Goal: Information Seeking & Learning: Learn about a topic

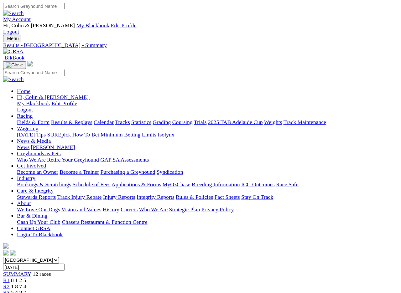
scroll to position [1, 0]
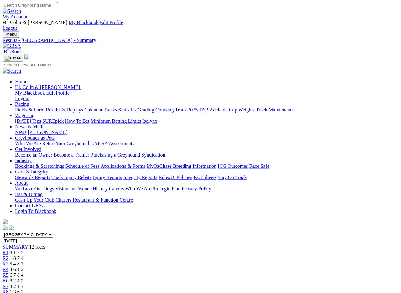
click at [58, 238] on input "Thursday, 16 May 2024" at bounding box center [30, 241] width 55 height 7
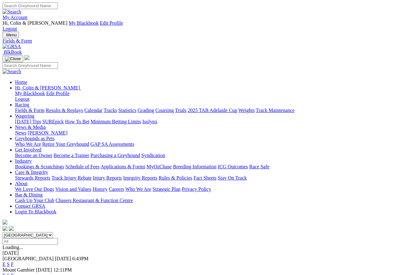
scroll to position [3, 0]
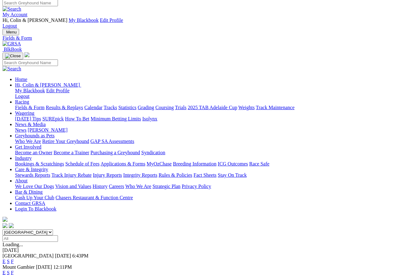
click at [14, 259] on link "F" at bounding box center [12, 261] width 3 height 5
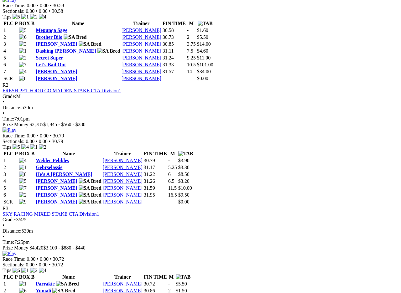
scroll to position [395, 0]
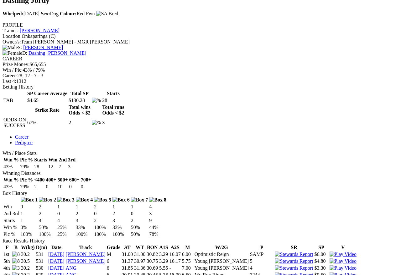
scroll to position [243, 1]
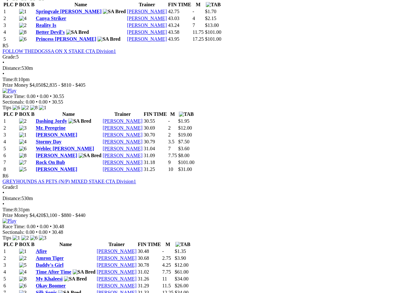
scroll to position [775, 0]
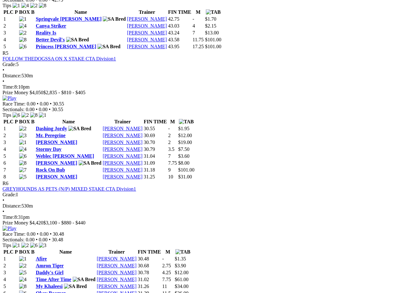
scroll to position [771, 0]
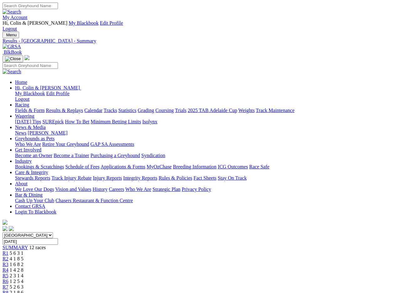
scroll to position [834, 0]
